Goal: Information Seeking & Learning: Learn about a topic

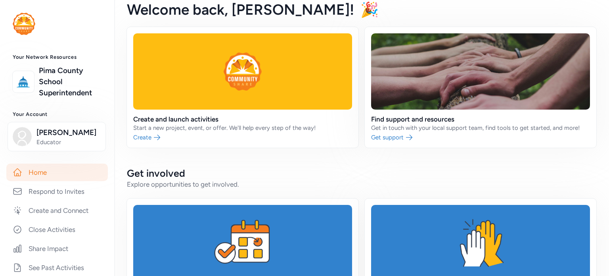
scroll to position [9, 0]
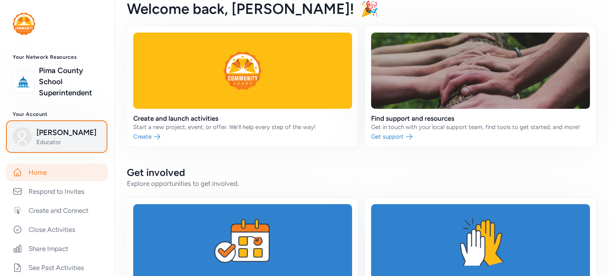
click at [75, 134] on span "Taylor Pacheco" at bounding box center [69, 132] width 64 height 11
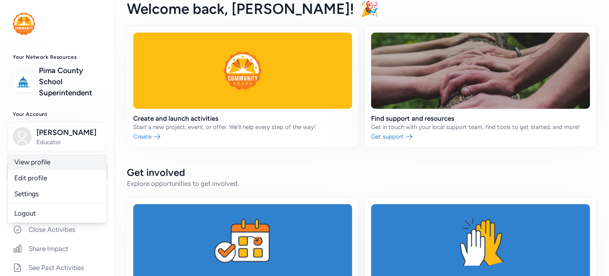
click at [58, 165] on link "View profile" at bounding box center [57, 162] width 98 height 16
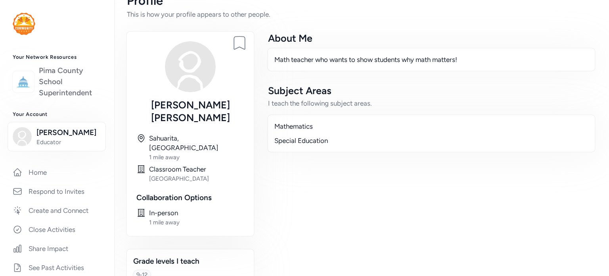
click at [48, 84] on link "Pima County School Superintendent" at bounding box center [70, 81] width 63 height 33
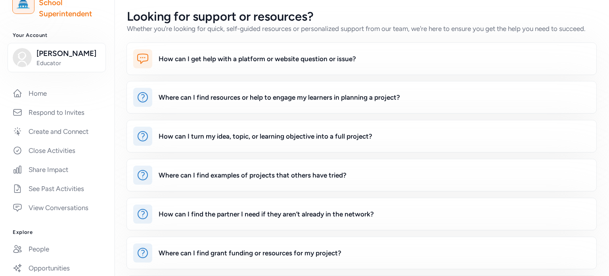
scroll to position [79, 0]
click at [41, 93] on link "Home" at bounding box center [57, 92] width 102 height 17
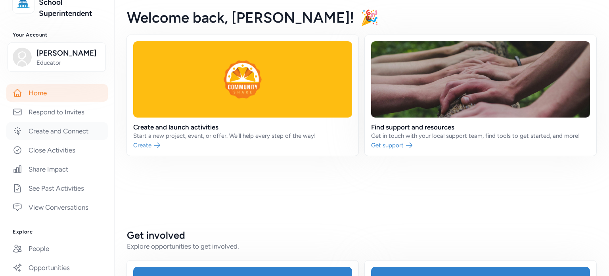
click at [57, 127] on link "Create and Connect" at bounding box center [57, 130] width 102 height 17
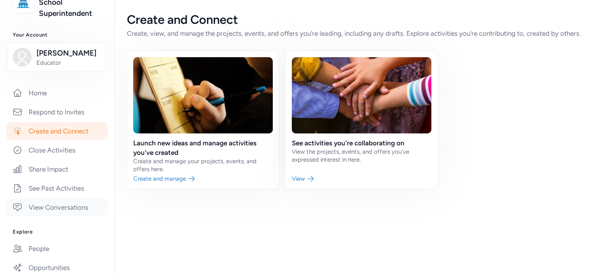
click at [82, 209] on link "View Conversations" at bounding box center [57, 206] width 102 height 17
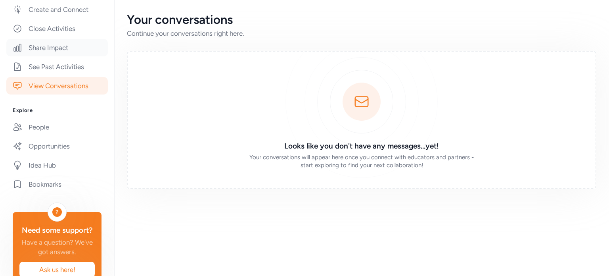
scroll to position [201, 0]
click at [53, 131] on link "People" at bounding box center [57, 126] width 102 height 17
click at [53, 149] on link "Opportunities" at bounding box center [57, 145] width 102 height 17
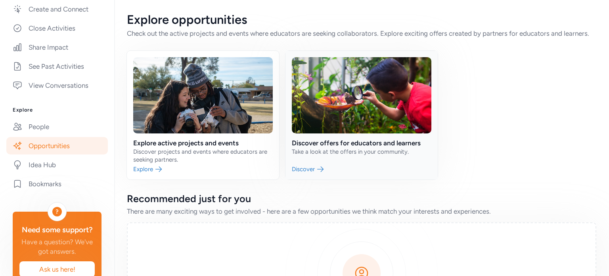
click at [333, 179] on link at bounding box center [362, 115] width 152 height 129
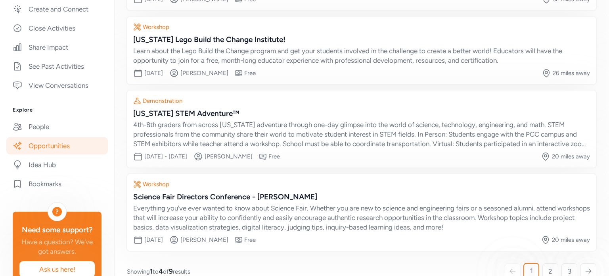
scroll to position [169, 0]
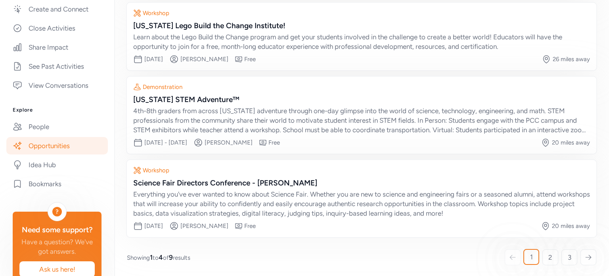
click at [585, 259] on icon at bounding box center [588, 257] width 7 height 8
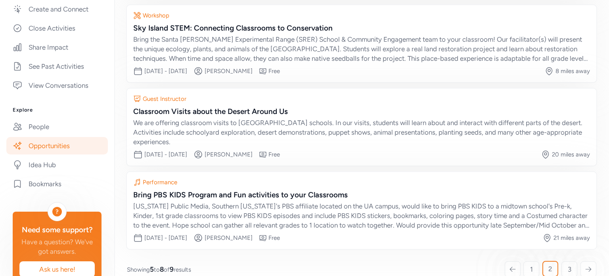
scroll to position [179, 0]
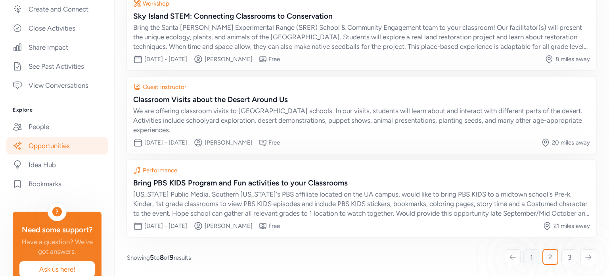
click at [530, 256] on link "1" at bounding box center [532, 257] width 16 height 16
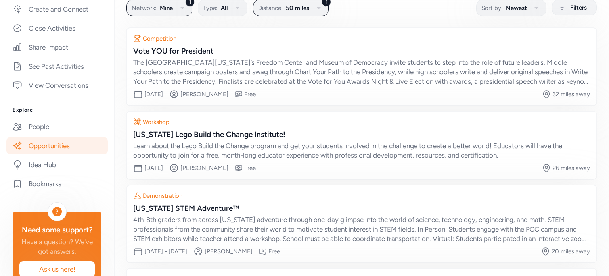
scroll to position [169, 0]
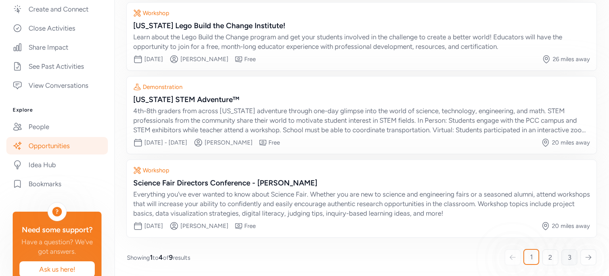
click at [565, 258] on link "3" at bounding box center [570, 257] width 16 height 16
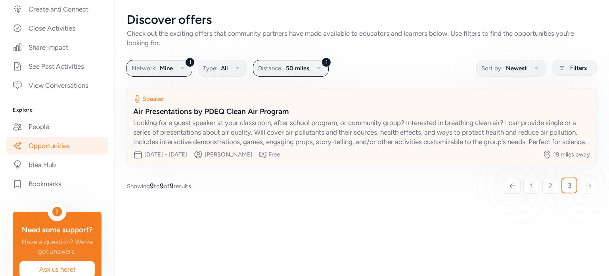
click at [408, 136] on div "Looking for a guest speaker at your classroom, after school program, or communi…" at bounding box center [361, 132] width 457 height 29
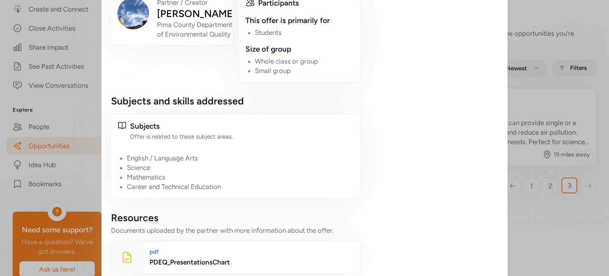
scroll to position [540, 0]
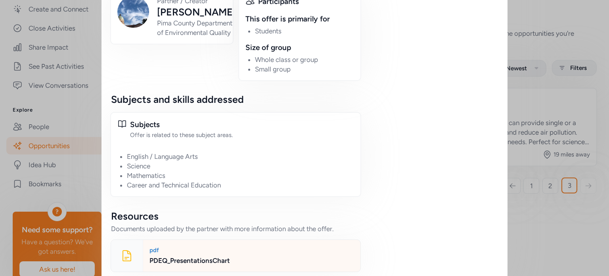
click at [203, 256] on div "PDEQ_PresentationsChart" at bounding box center [252, 261] width 205 height 10
